Goal: Information Seeking & Learning: Learn about a topic

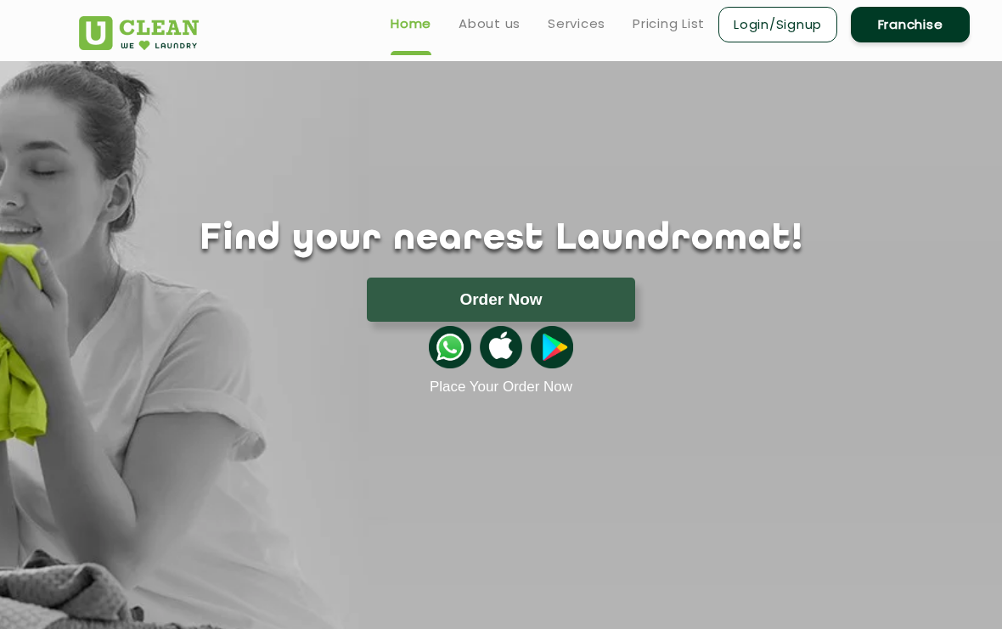
click at [578, 31] on link "Services" at bounding box center [576, 24] width 58 height 20
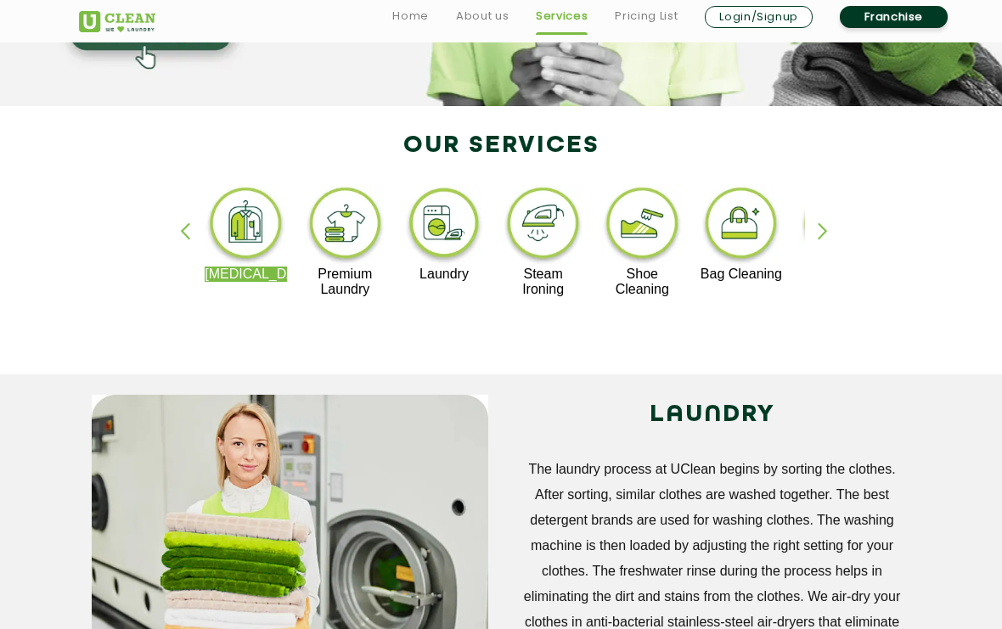
scroll to position [307, 0]
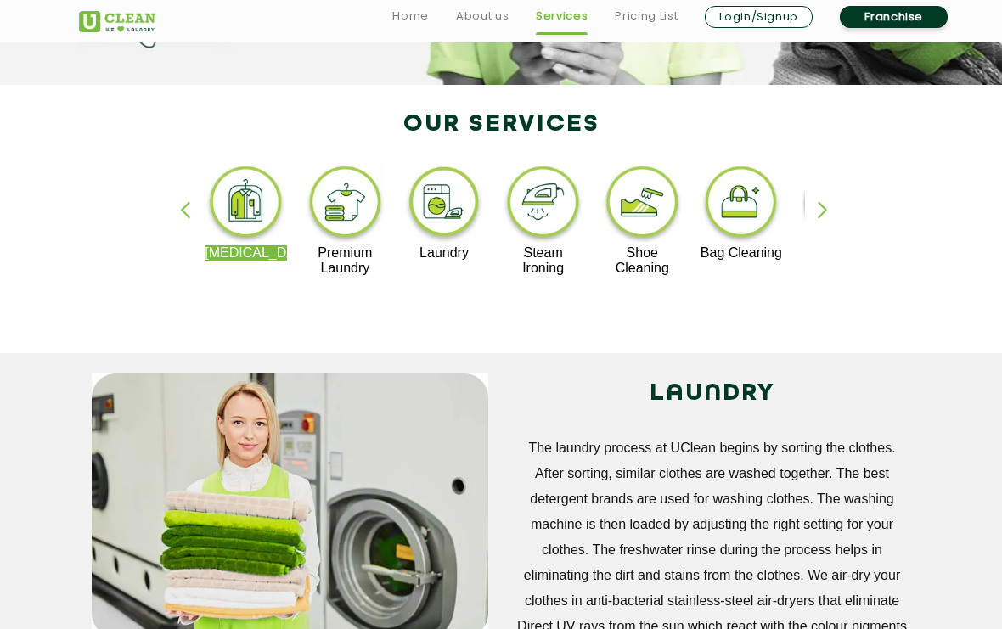
click at [830, 204] on div "button" at bounding box center [829, 224] width 25 height 47
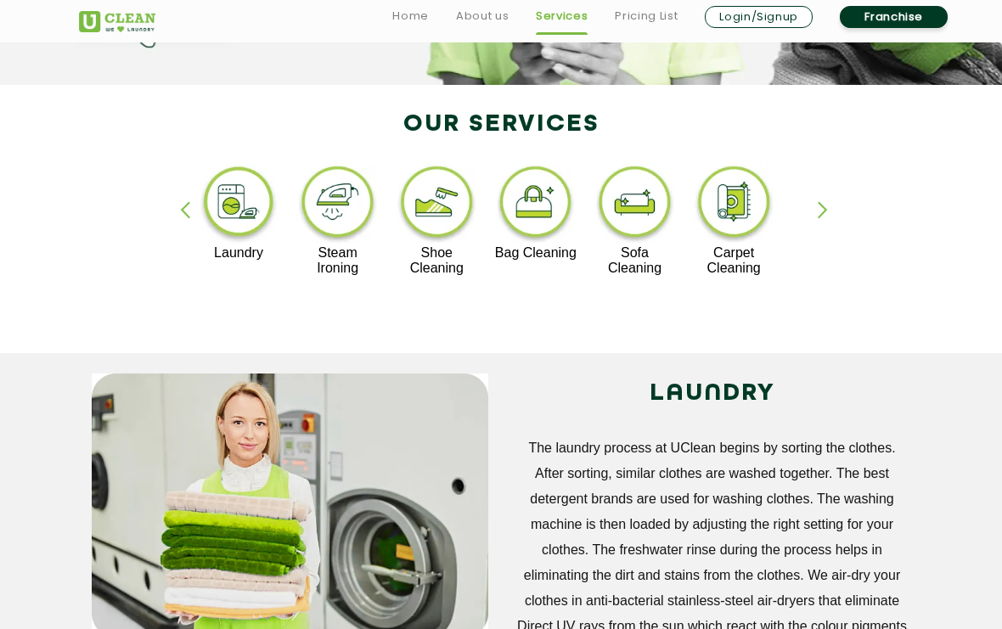
click at [823, 216] on div "button" at bounding box center [829, 224] width 25 height 47
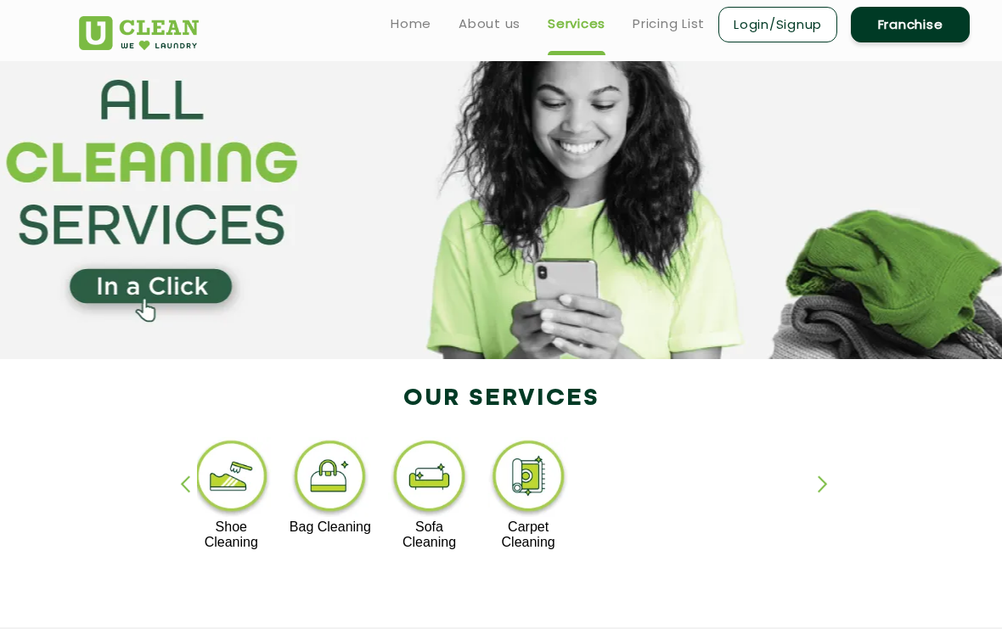
scroll to position [0, 0]
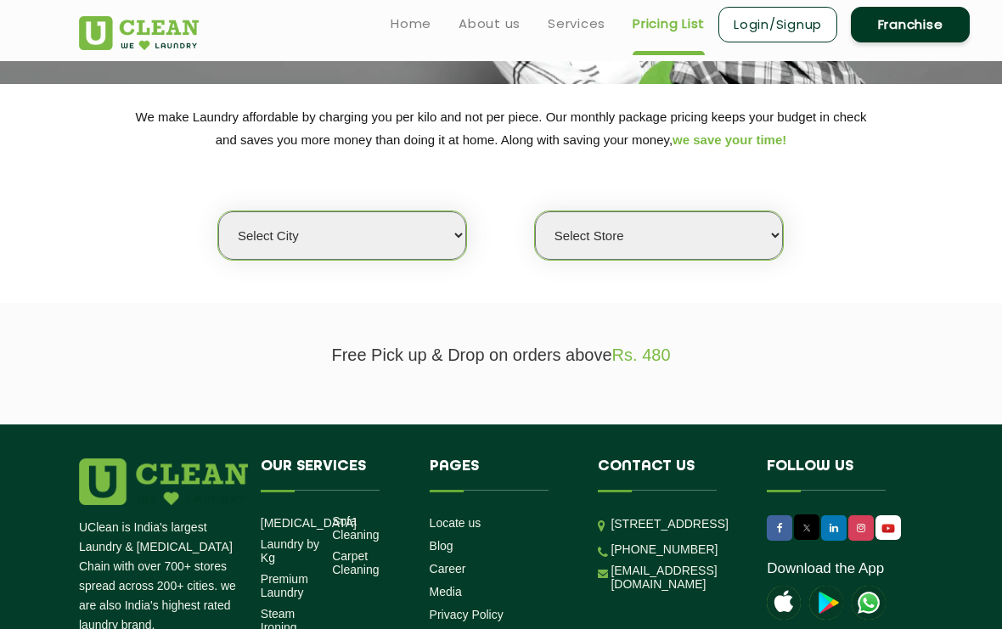
scroll to position [225, 0]
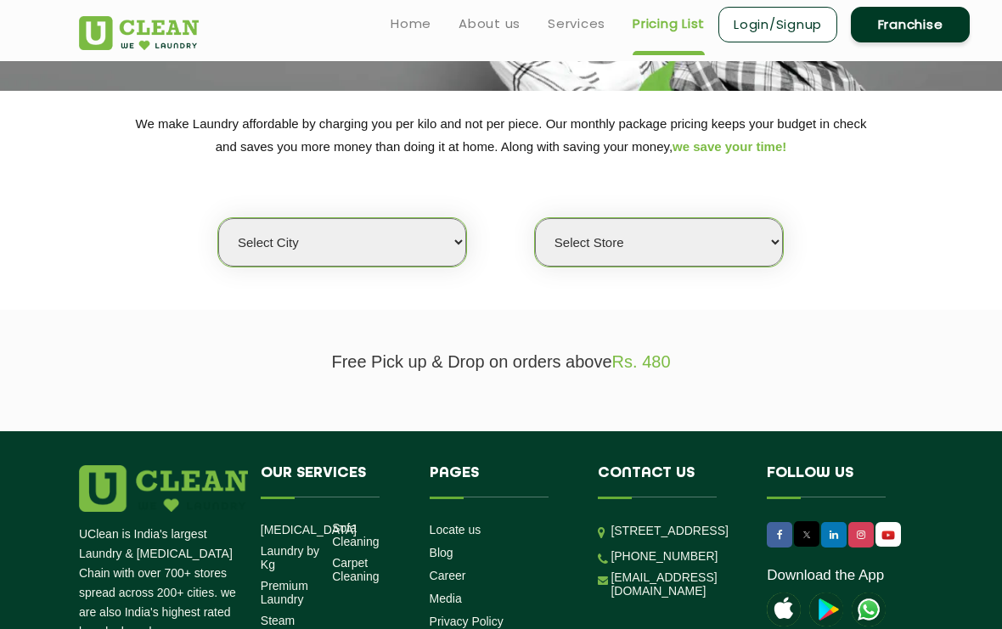
click at [440, 228] on select "Select city Aalo Agartala Agra Ahmedabad Akola Aligarh Alwar - UClean Select Am…" at bounding box center [342, 242] width 248 height 48
select select "161"
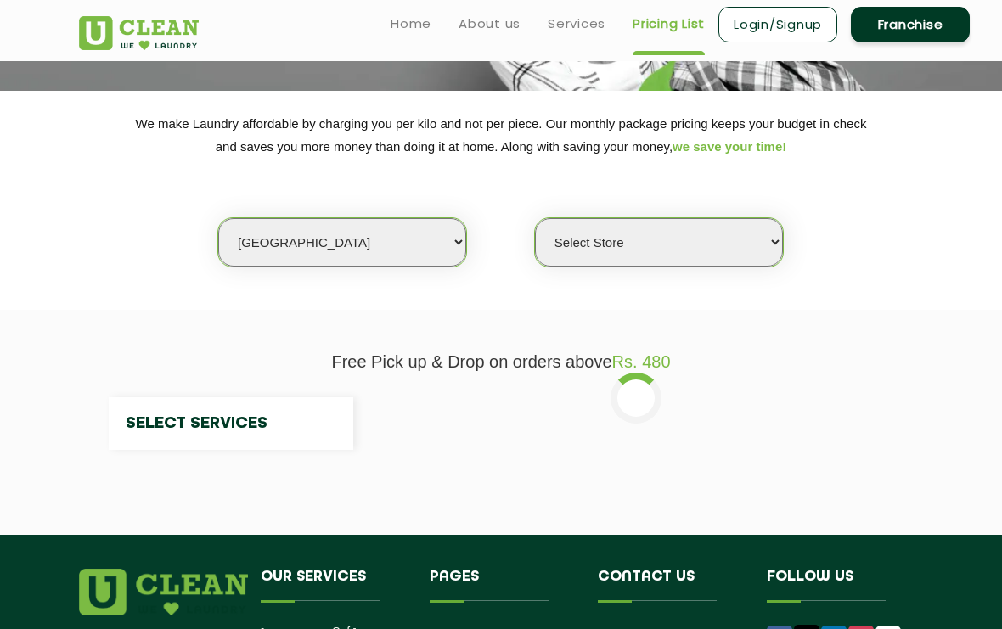
select select "0"
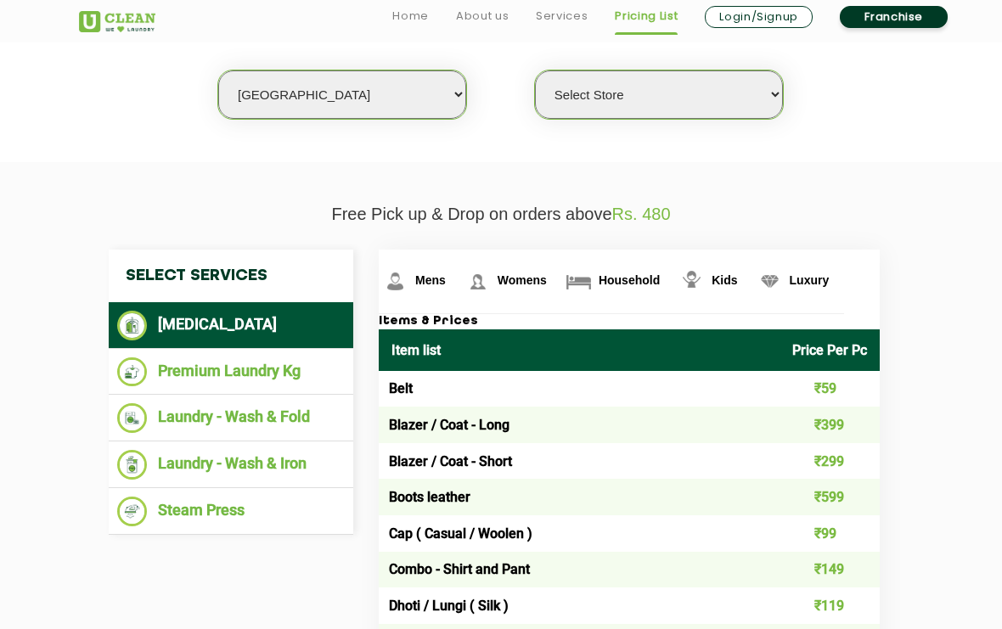
scroll to position [373, 0]
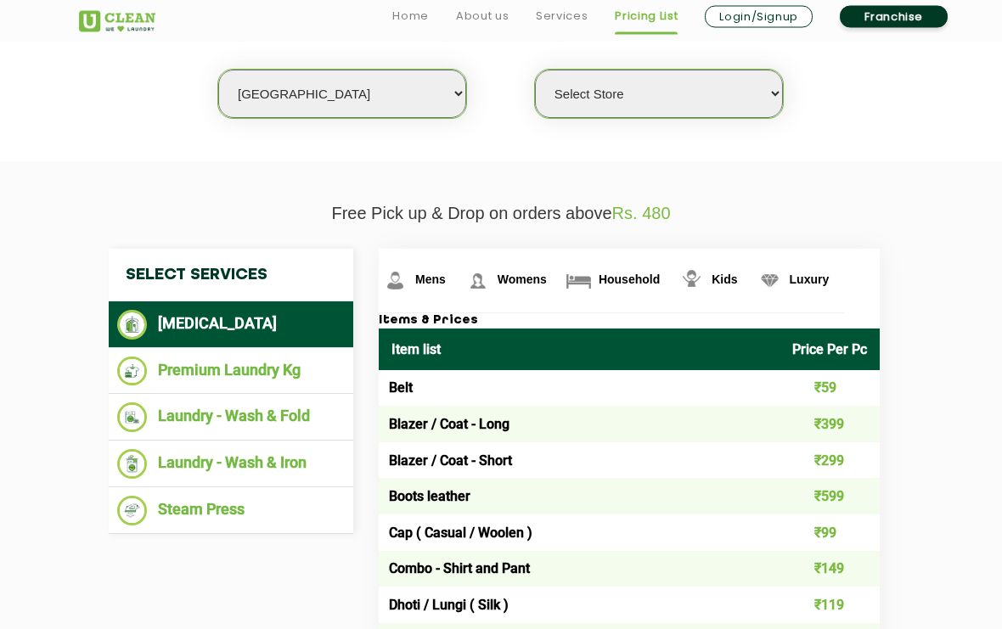
click at [300, 455] on li "Laundry - Wash & Iron" at bounding box center [230, 465] width 227 height 30
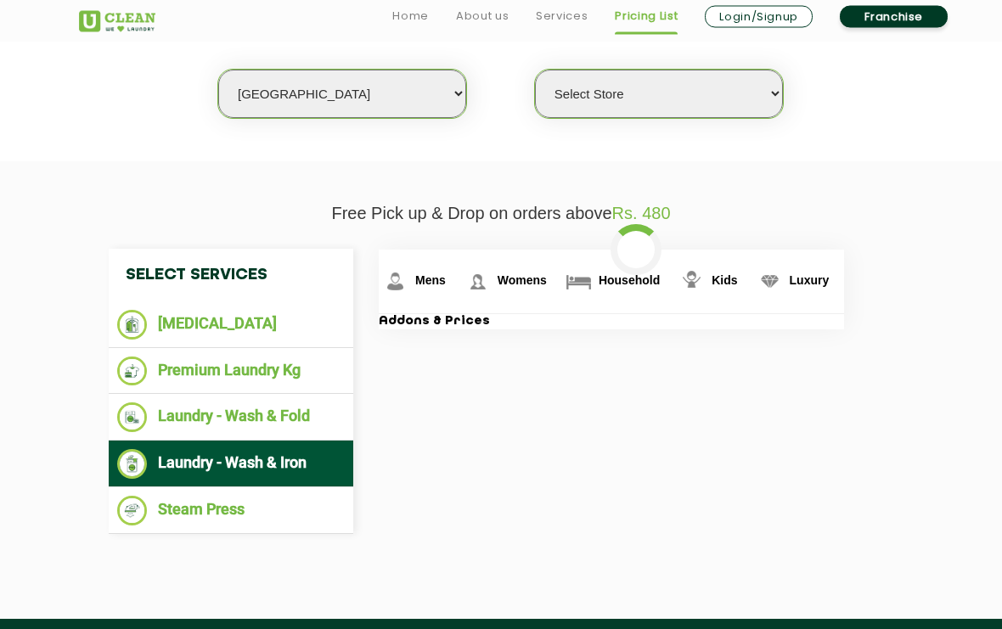
scroll to position [373, 0]
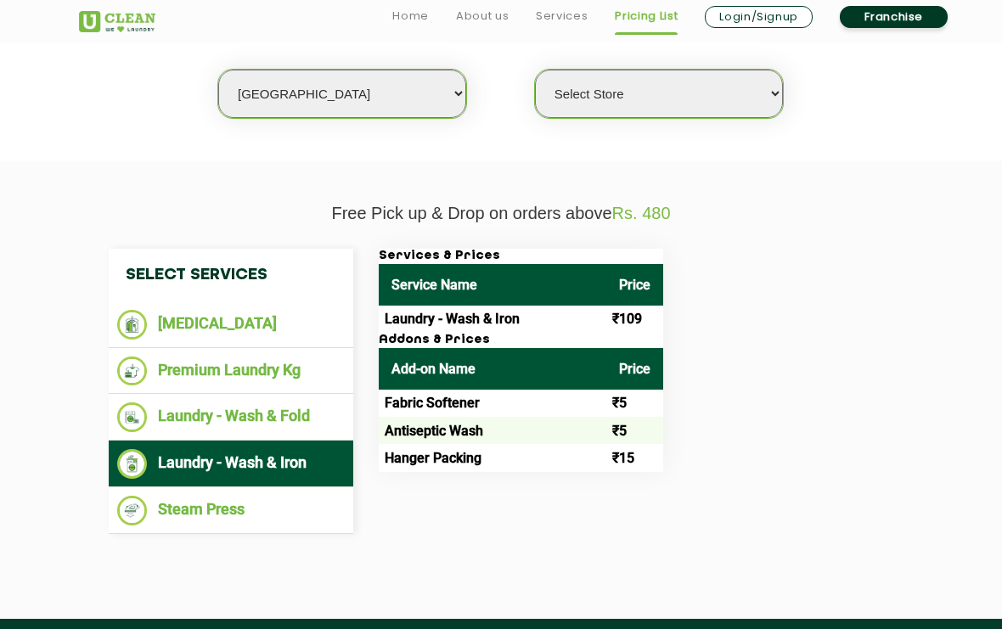
click at [237, 410] on li "Laundry - Wash & Fold" at bounding box center [230, 417] width 227 height 30
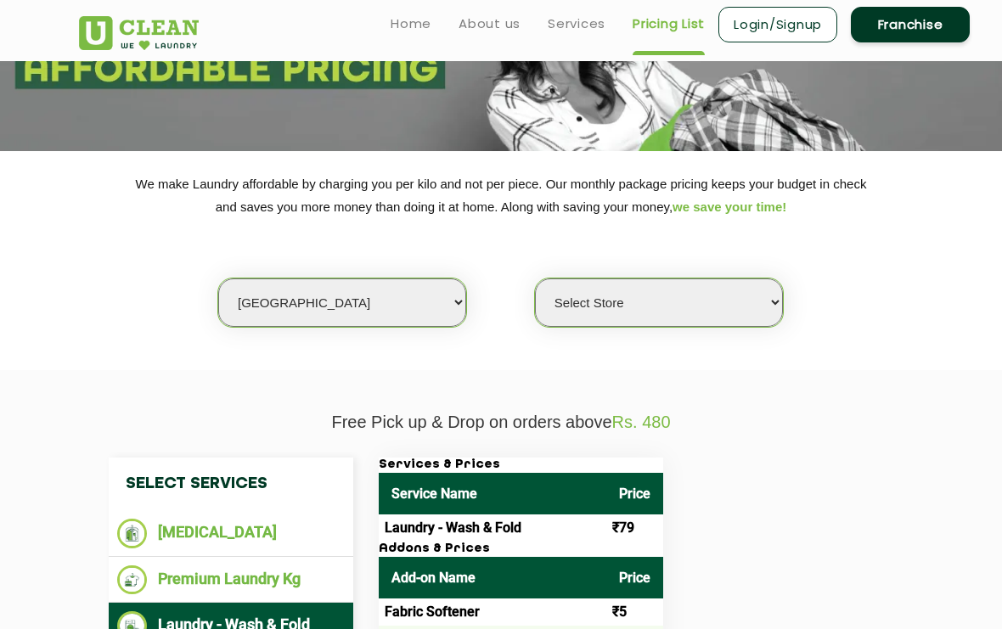
scroll to position [138, 0]
